Goal: Task Accomplishment & Management: Complete application form

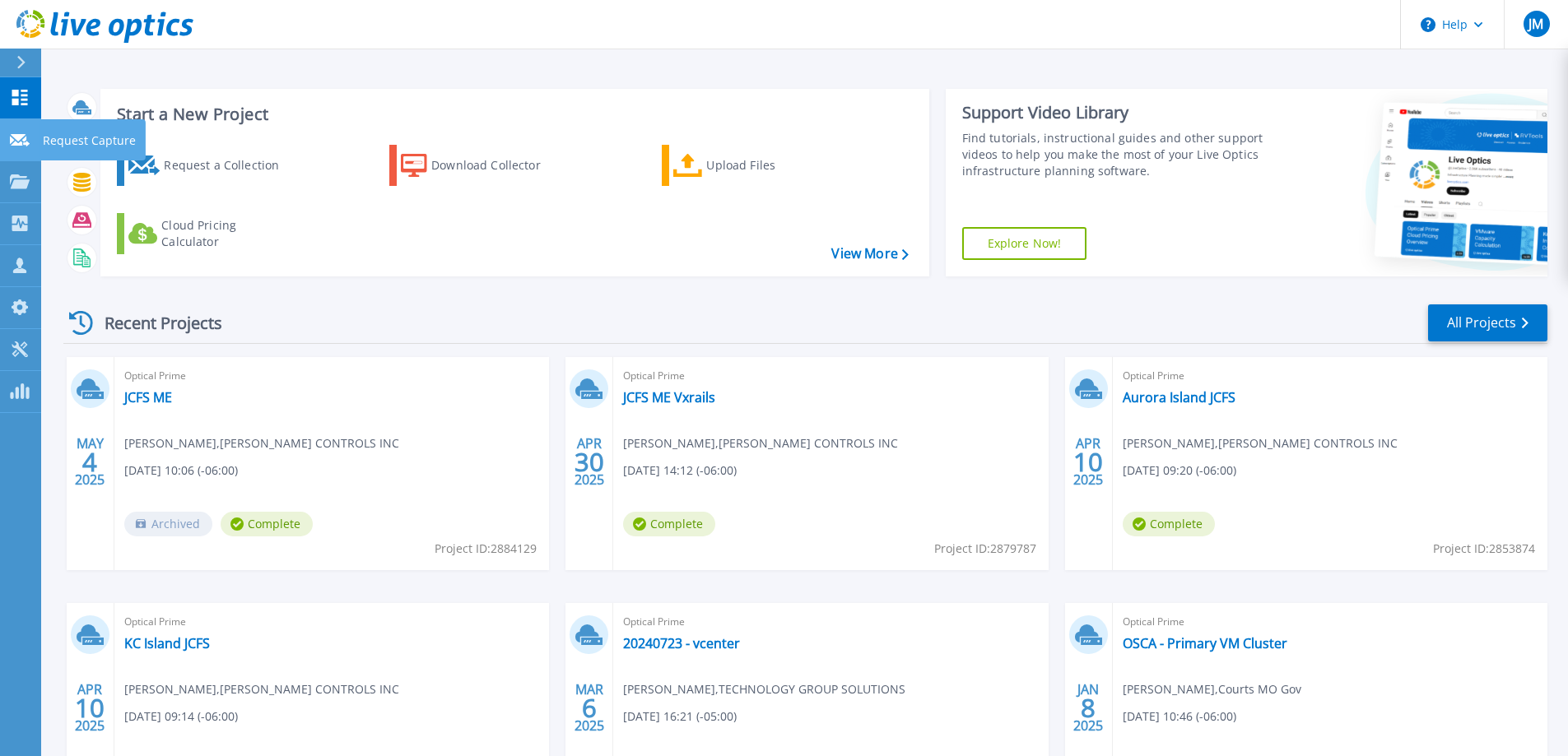
click at [35, 134] on link "Request Capture Request Capture" at bounding box center [20, 140] width 41 height 42
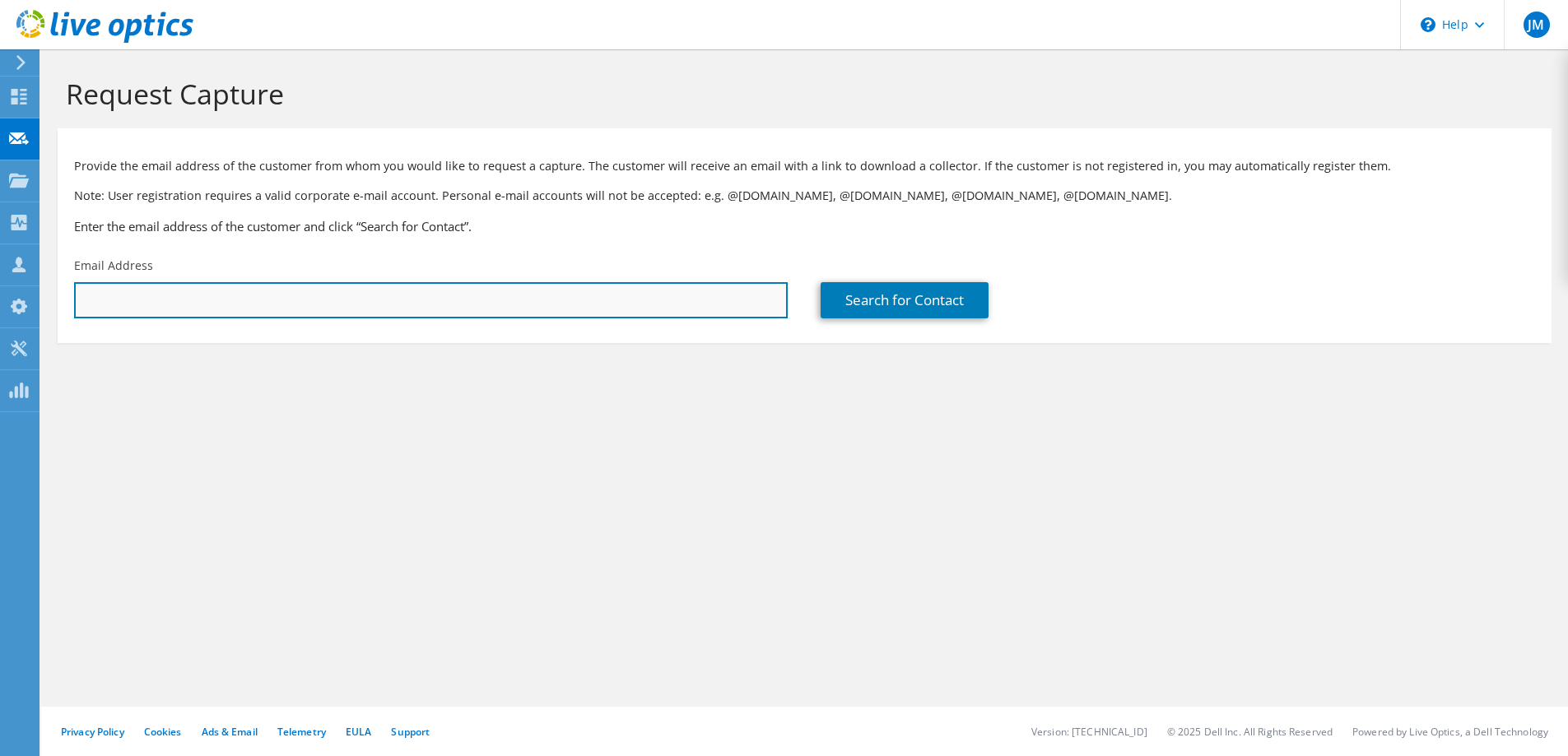
click at [462, 306] on input "text" at bounding box center [430, 301] width 714 height 36
click at [527, 312] on input "text" at bounding box center [430, 301] width 714 height 36
paste input "Scott A. Howard;"
drag, startPoint x: 261, startPoint y: 309, endPoint x: -130, endPoint y: 277, distance: 392.3
click at [0, 277] on html "JM Partner Team Member Jeffrey Mackey jmackey@tgs-mtc.com TECHNOLOGY GROUP SOLU…" at bounding box center [784, 378] width 1568 height 756
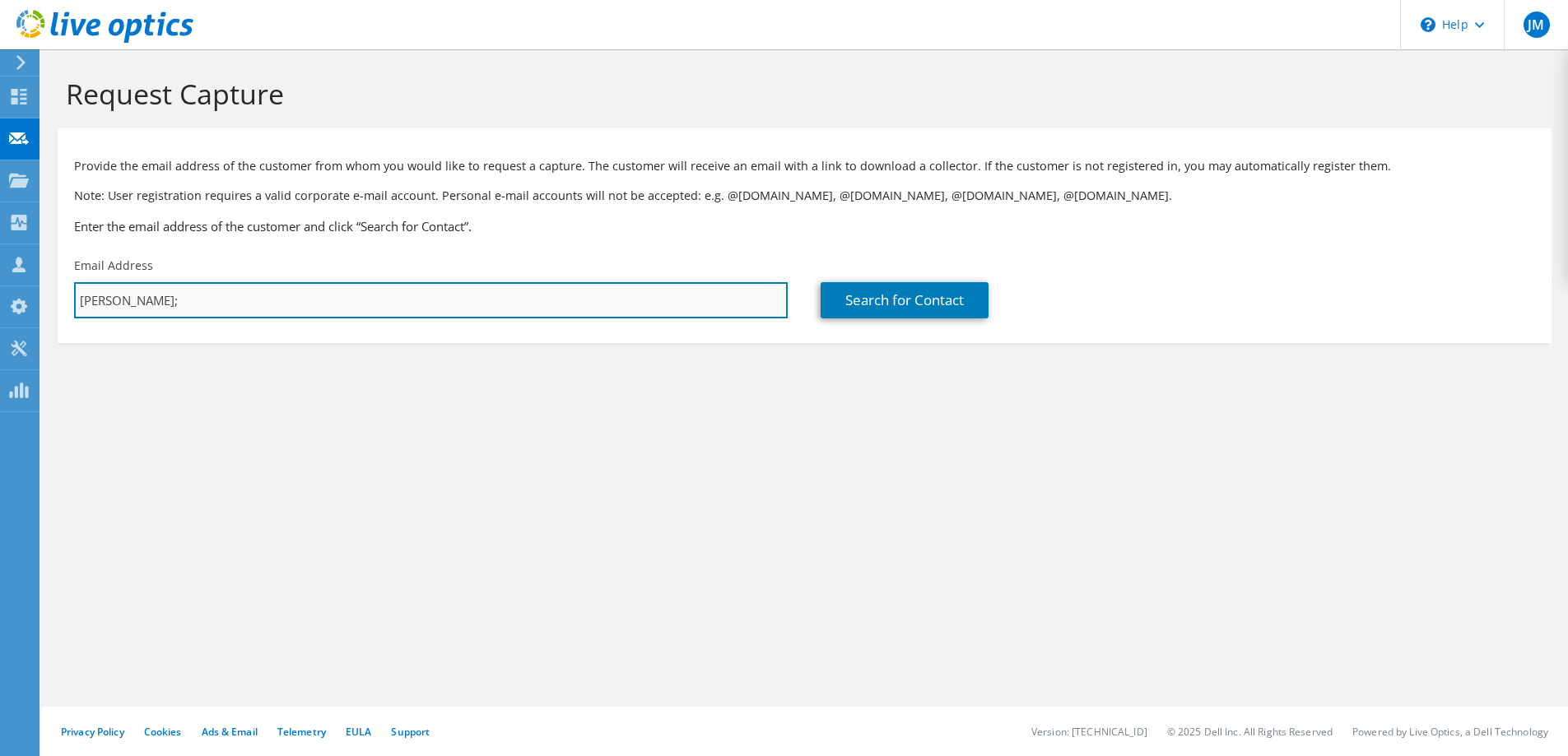
paste input "sahoward@atcoks.org"
type input "sahoward@atcoks.org"
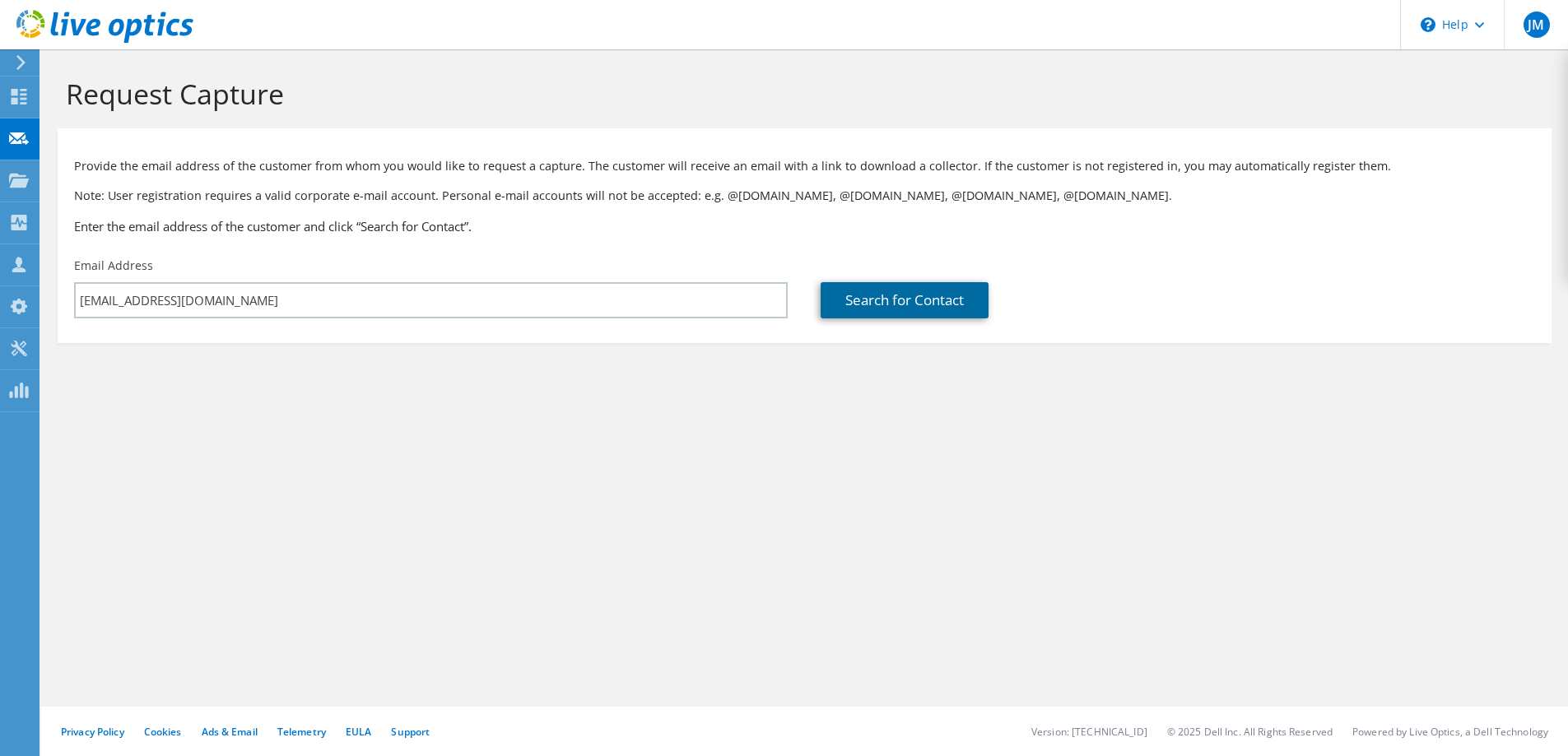
click at [942, 302] on link "Search for Contact" at bounding box center [904, 301] width 168 height 36
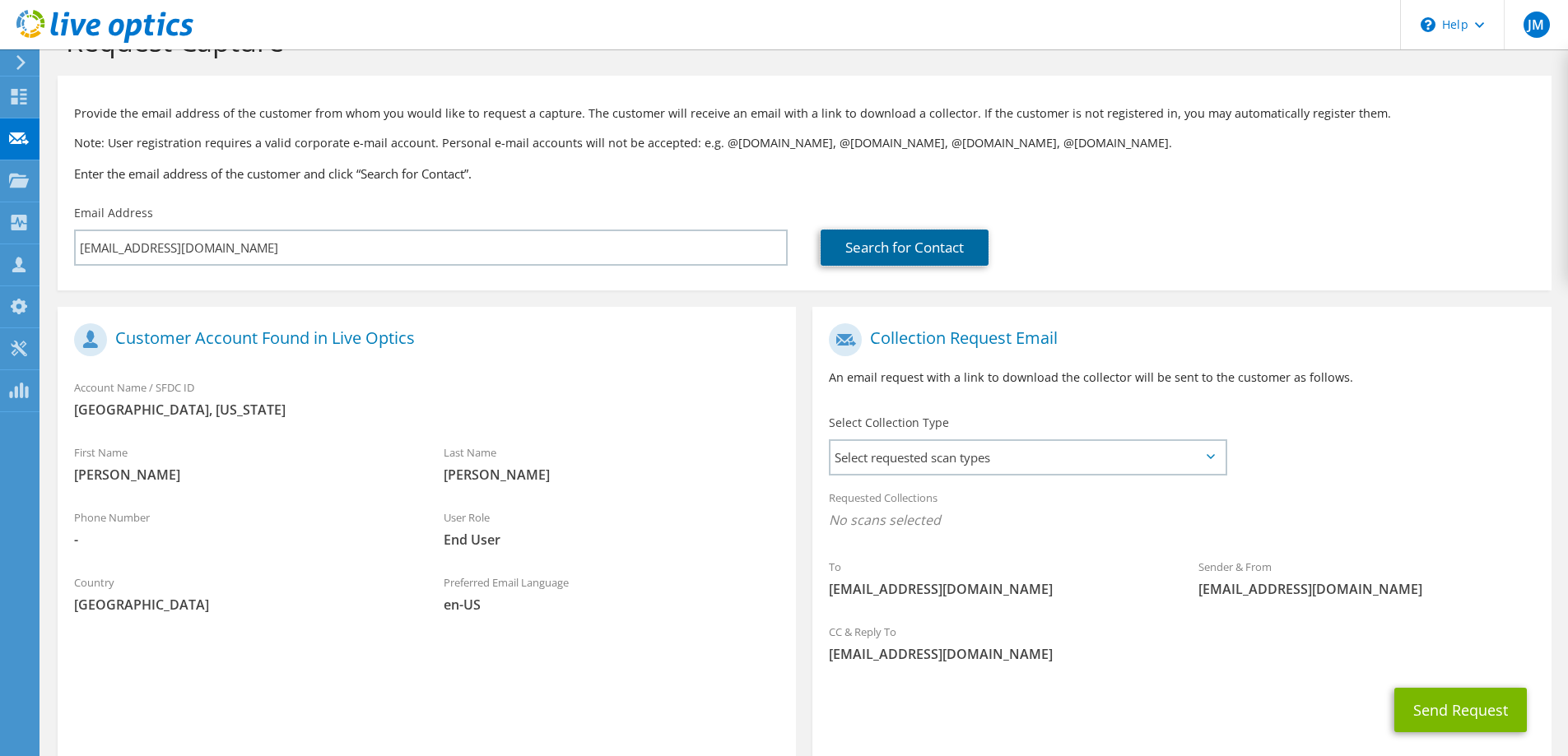
scroll to position [83, 0]
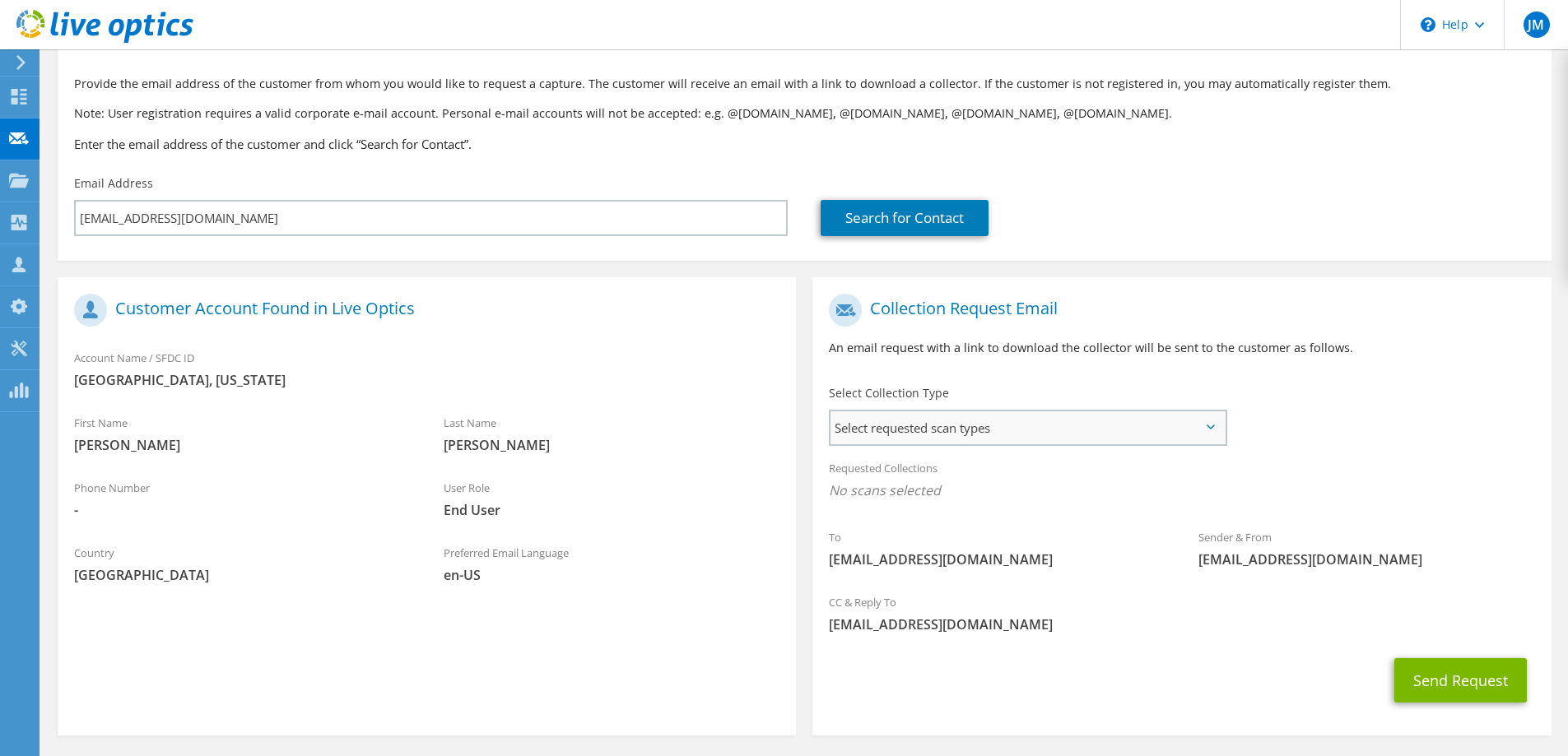
click at [1045, 422] on span "Select requested scan types" at bounding box center [1027, 428] width 395 height 33
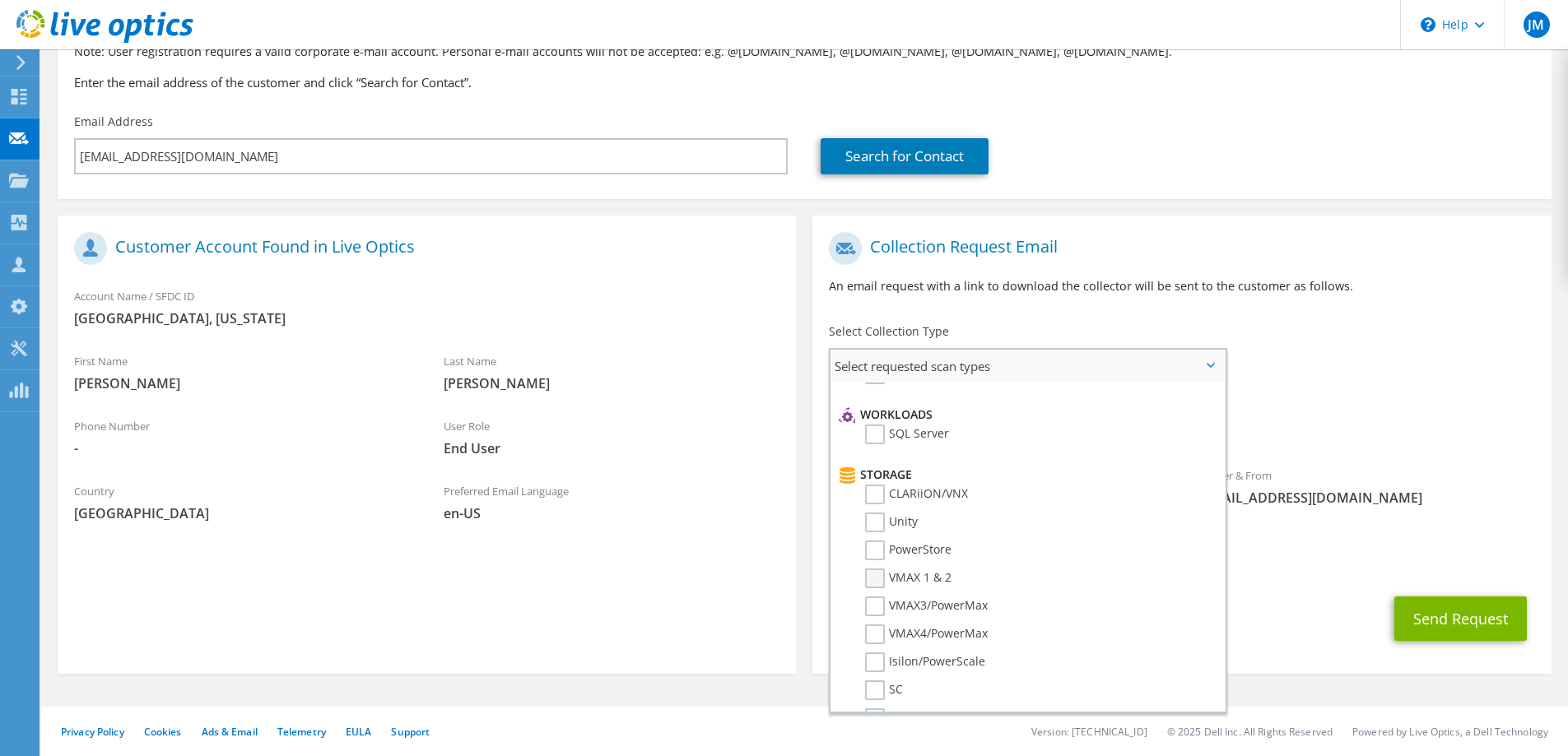
scroll to position [247, 0]
click at [875, 485] on label "Unity" at bounding box center [891, 485] width 53 height 20
click at [0, 0] on input "Unity" at bounding box center [0, 0] width 0 height 0
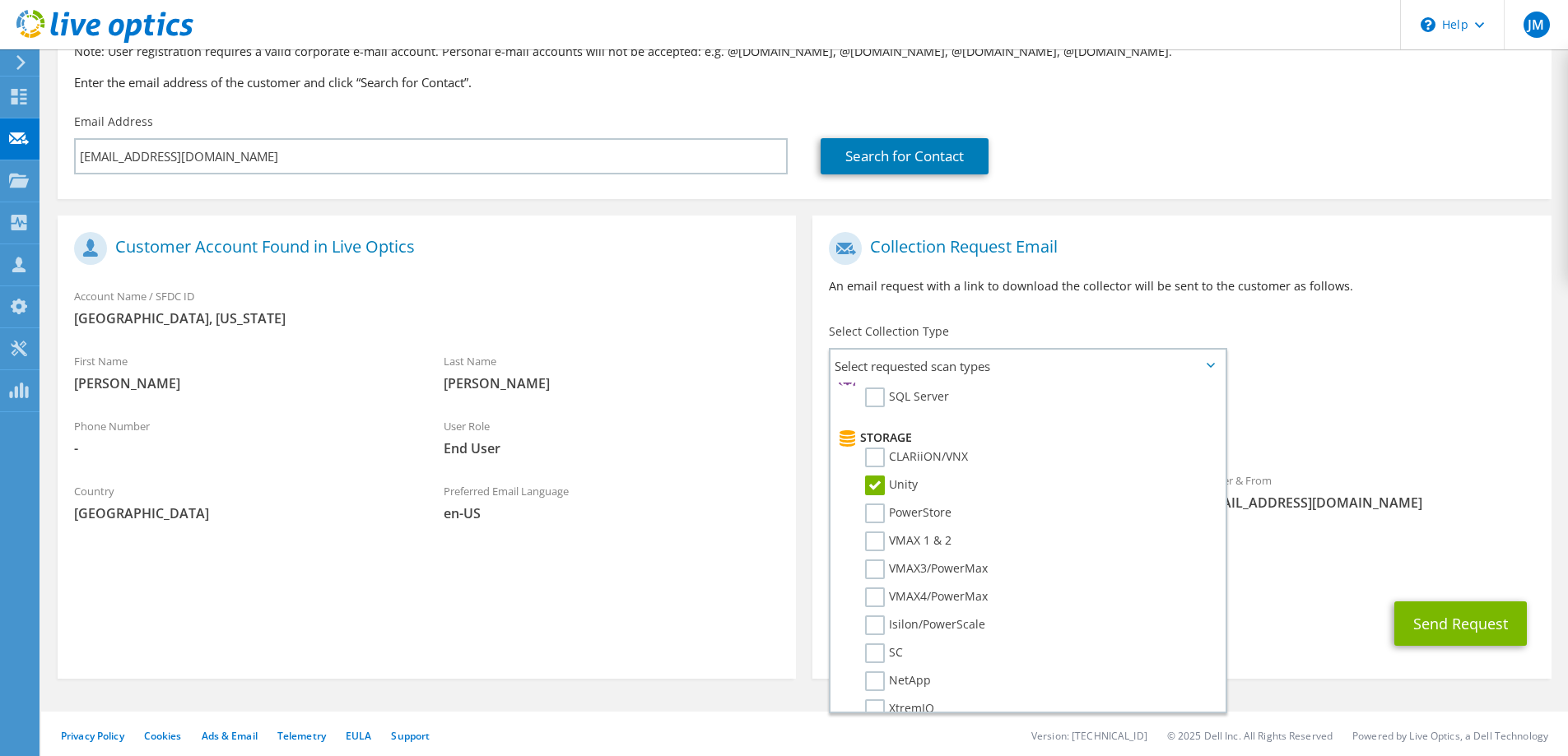
click at [1316, 365] on div "To sahoward@atcoks.org Sender & From liveoptics@liveoptics.com" at bounding box center [1181, 376] width 738 height 304
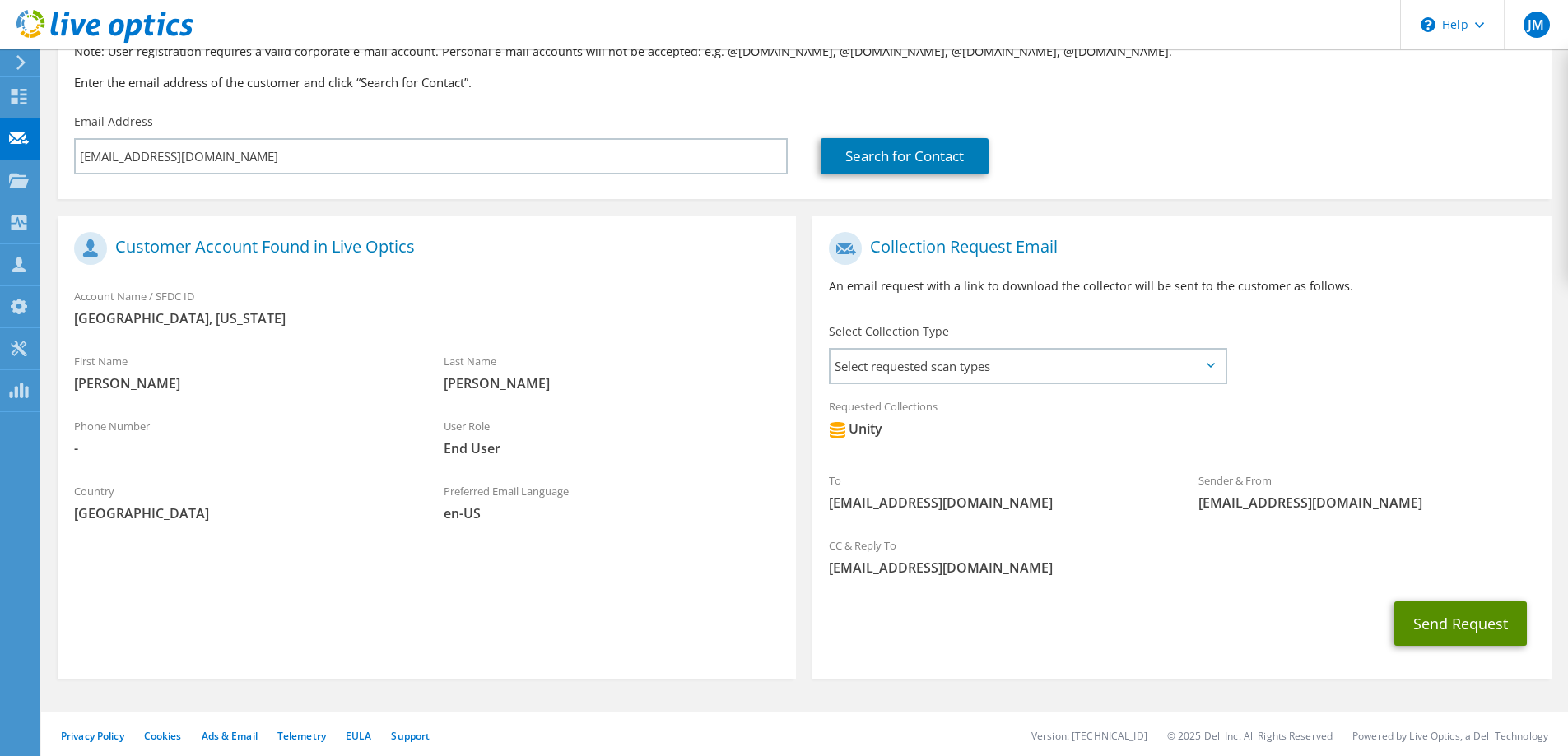
click at [1471, 625] on button "Send Request" at bounding box center [1460, 623] width 132 height 44
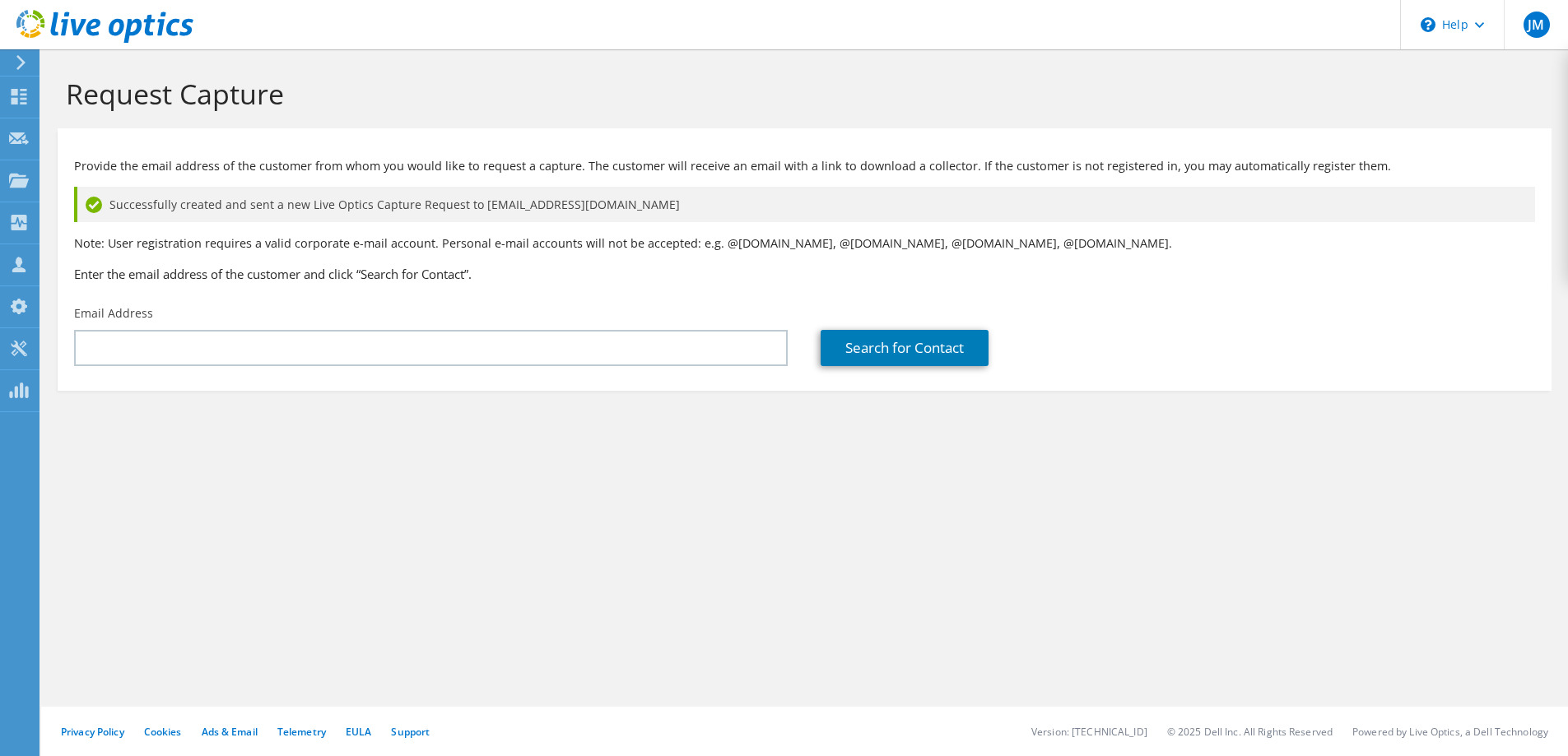
click at [1007, 250] on p "Note: User registration requires a valid corporate e-mail account. Personal e-m…" at bounding box center [804, 243] width 1461 height 18
click at [1000, 243] on p "Note: User registration requires a valid corporate e-mail account. Personal e-m…" at bounding box center [804, 243] width 1461 height 18
click at [997, 243] on p "Note: User registration requires a valid corporate e-mail account. Personal e-m…" at bounding box center [804, 243] width 1461 height 18
click at [953, 162] on p "Provide the email address of the customer from whom you would like to request a…" at bounding box center [804, 166] width 1461 height 18
click at [18, 94] on icon at bounding box center [18, 96] width 20 height 16
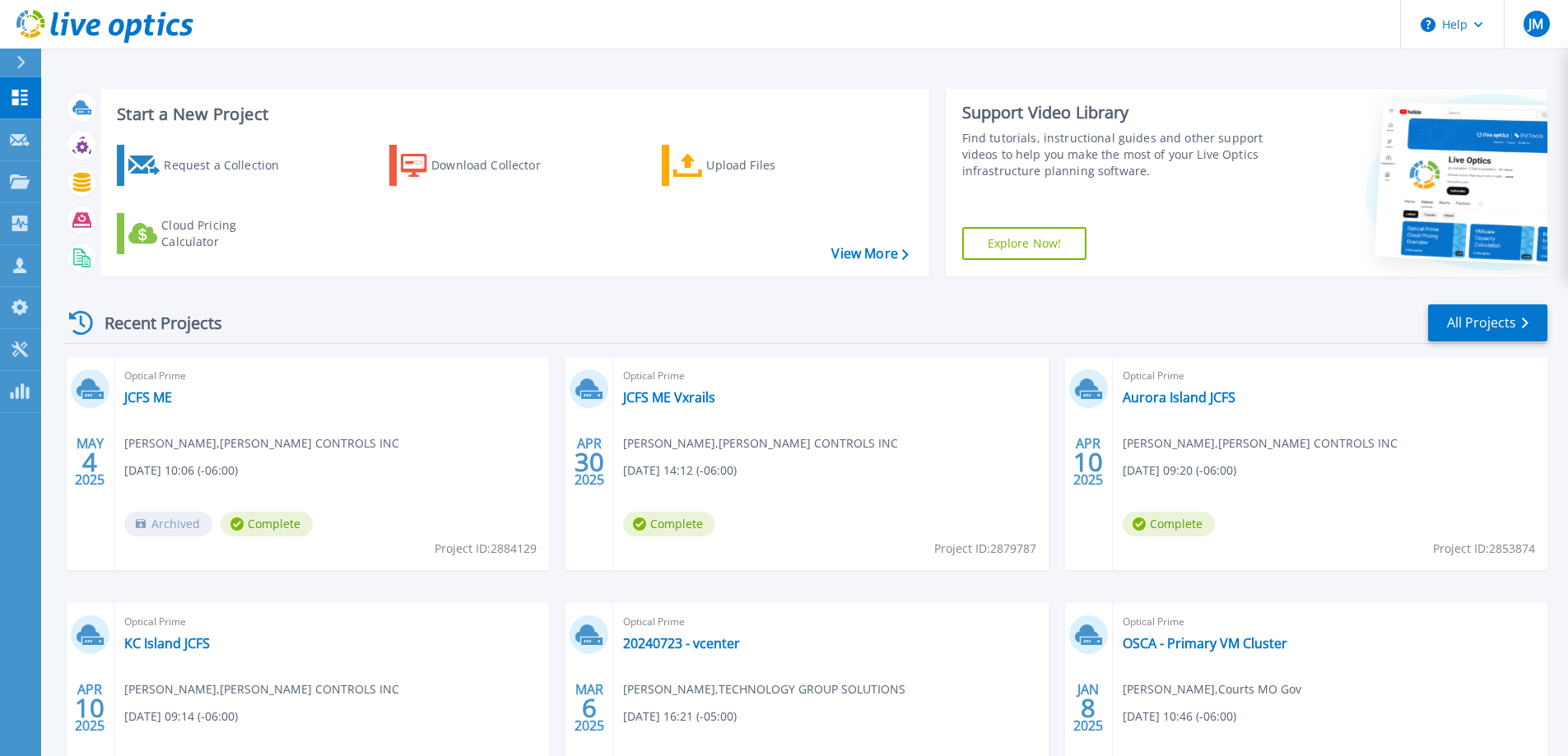
click at [665, 33] on header "Help JM Partner Team Member [PERSON_NAME] [EMAIL_ADDRESS][DOMAIN_NAME] TECHNOLO…" at bounding box center [784, 24] width 1568 height 50
click at [1120, 23] on header "Help JM Partner Team Member Jeffrey Mackey jmackey@tgs-mtc.com TECHNOLOGY GROUP…" at bounding box center [784, 24] width 1568 height 50
